Goal: Task Accomplishment & Management: Manage account settings

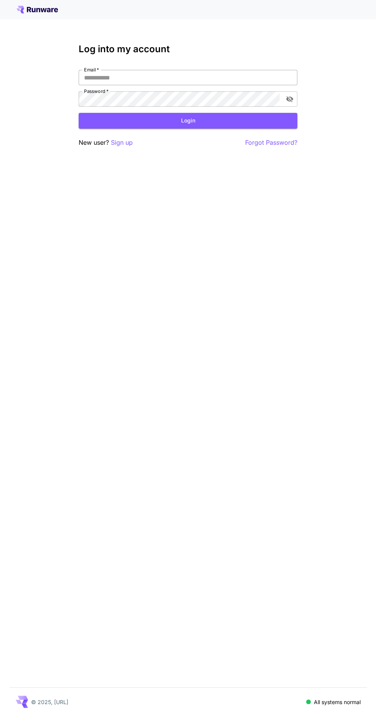
click at [270, 76] on input "Email   *" at bounding box center [188, 77] width 219 height 15
type input "**********"
click button "Login" at bounding box center [188, 121] width 219 height 16
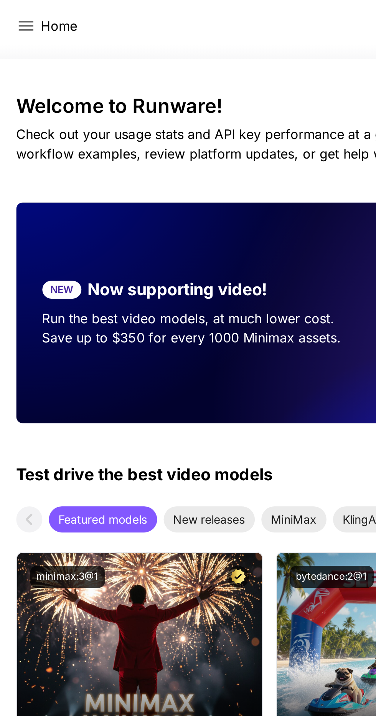
click at [10, 14] on icon at bounding box center [12, 15] width 7 height 5
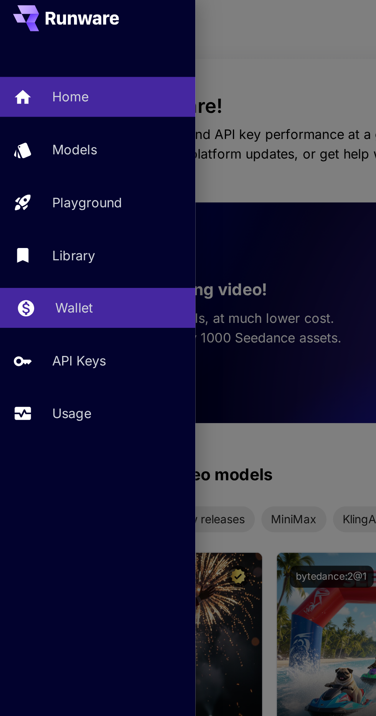
click at [55, 148] on div "Wallet" at bounding box center [56, 148] width 60 height 9
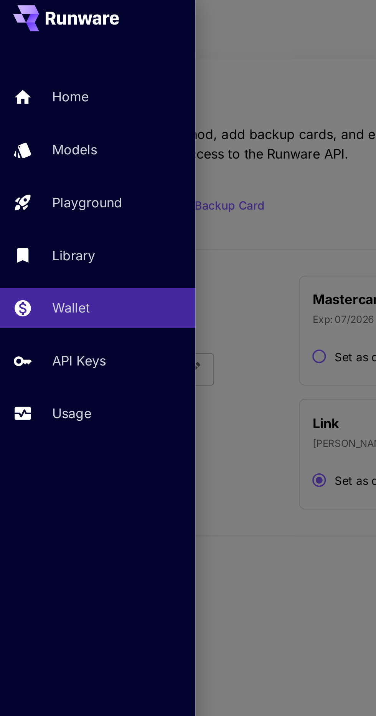
click at [135, 213] on div at bounding box center [188, 358] width 376 height 716
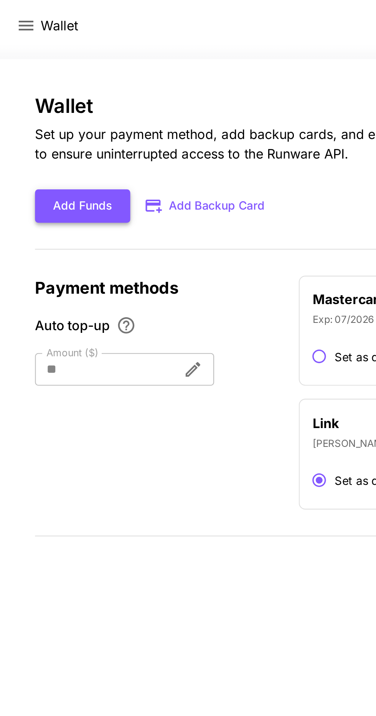
click at [48, 101] on button "Add Funds" at bounding box center [39, 101] width 45 height 16
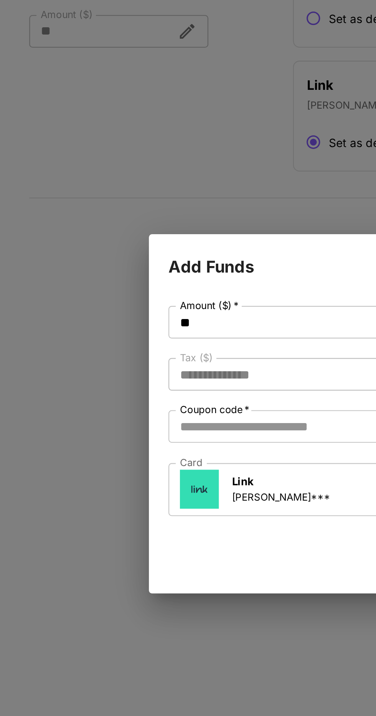
type input "****"
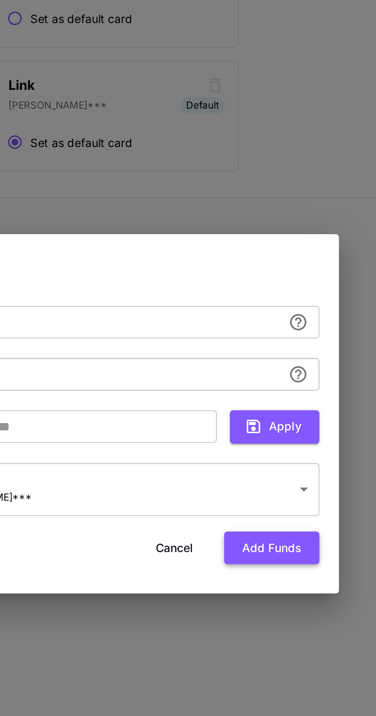
click at [277, 429] on button "Add funds" at bounding box center [271, 422] width 45 height 16
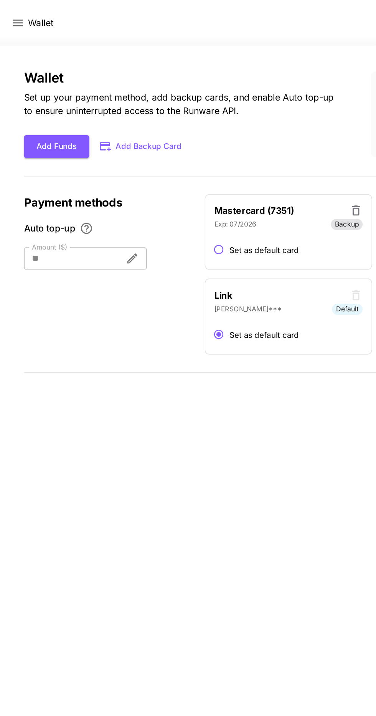
click at [12, 16] on icon at bounding box center [12, 15] width 7 height 5
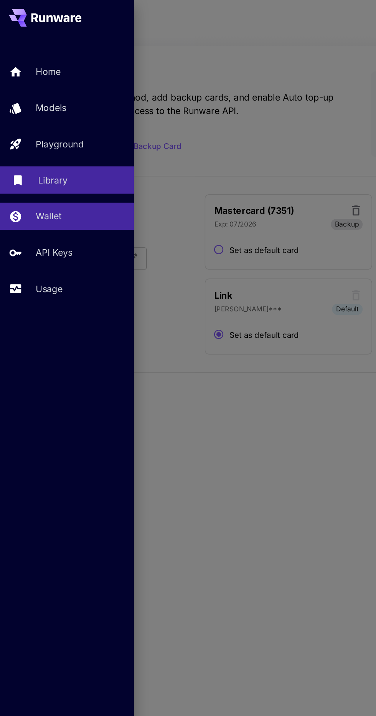
click at [60, 130] on link "Library" at bounding box center [46, 123] width 92 height 19
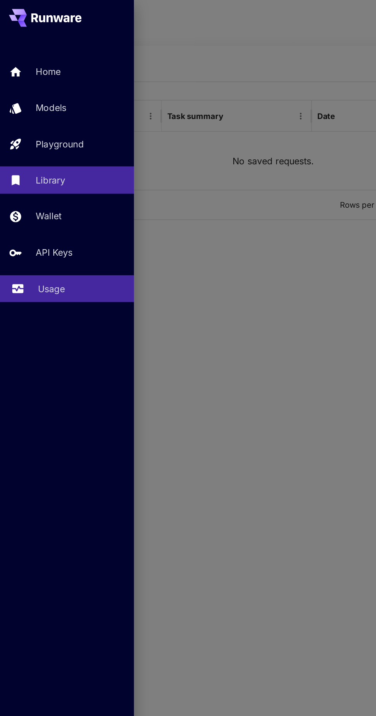
click at [57, 204] on link "Usage" at bounding box center [46, 198] width 92 height 19
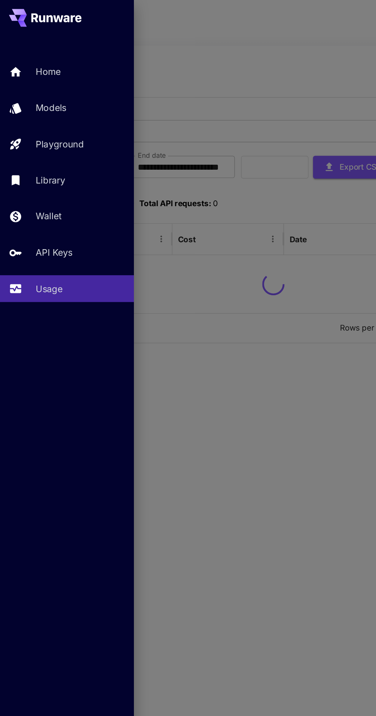
click at [187, 228] on div at bounding box center [188, 358] width 376 height 716
